Goal: Transaction & Acquisition: Obtain resource

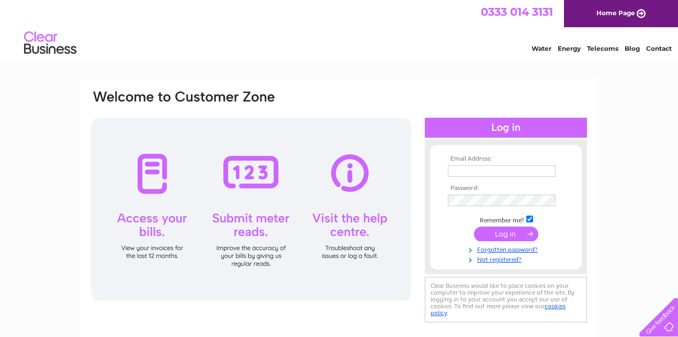
type input "[DOMAIN_NAME][EMAIL_ADDRESS][DOMAIN_NAME]"
click at [502, 232] on input "submit" at bounding box center [506, 233] width 64 height 15
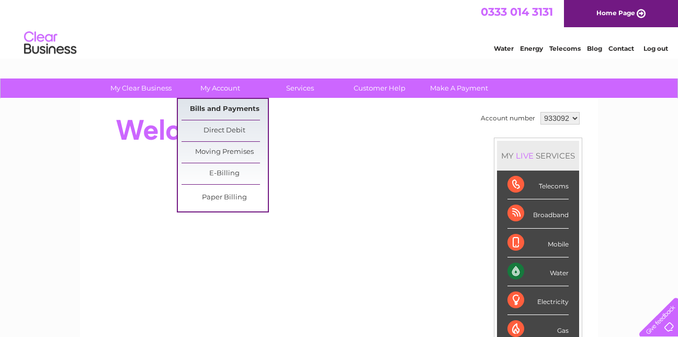
click at [214, 106] on link "Bills and Payments" at bounding box center [225, 109] width 86 height 21
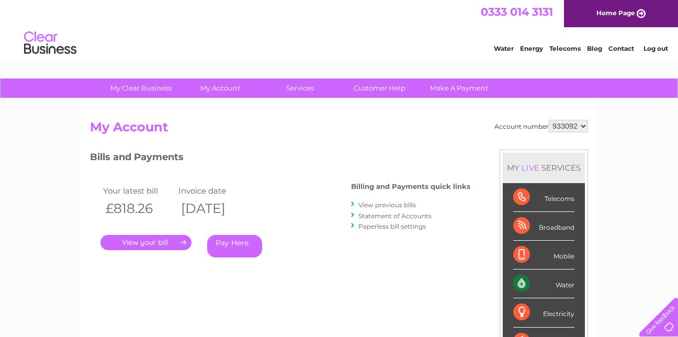
click at [152, 242] on link "." at bounding box center [145, 242] width 91 height 15
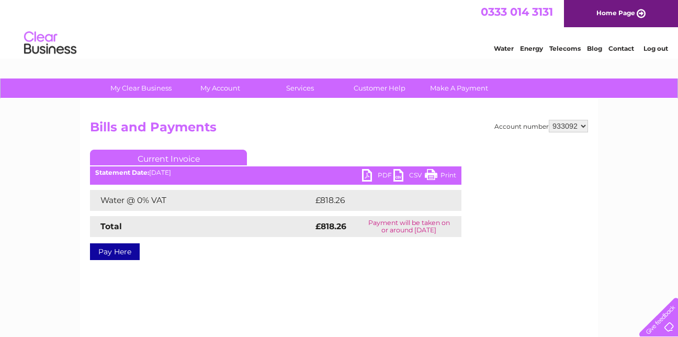
click at [364, 171] on link "PDF" at bounding box center [377, 176] width 31 height 15
